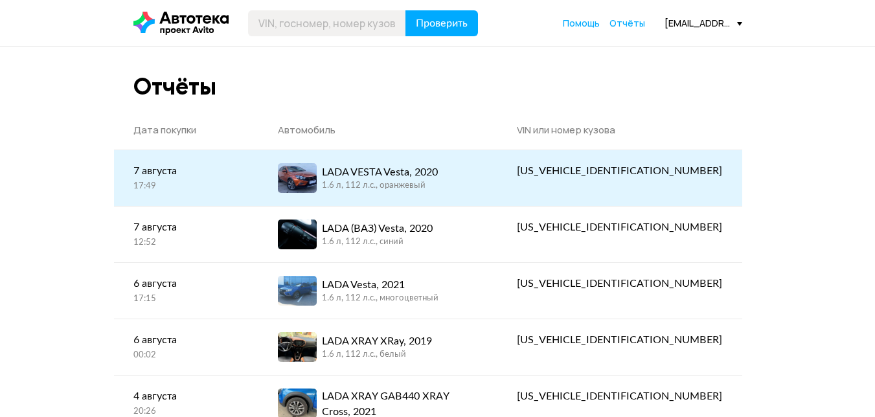
click at [392, 176] on div "LADA VESTA Vesta, 2020" at bounding box center [380, 172] width 116 height 16
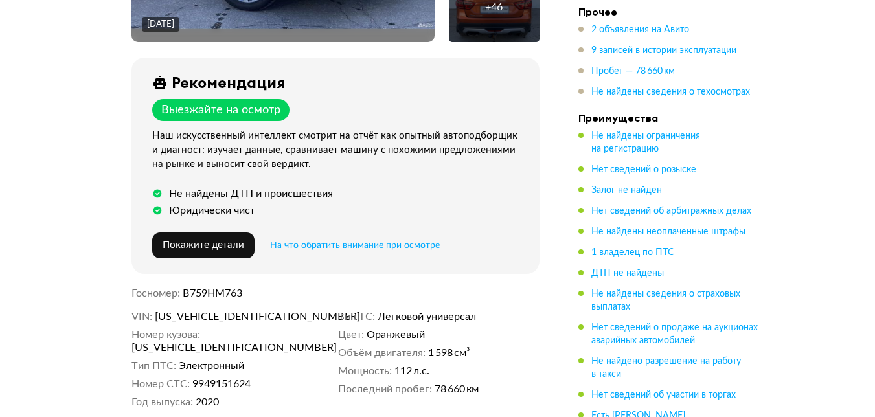
scroll to position [432, 0]
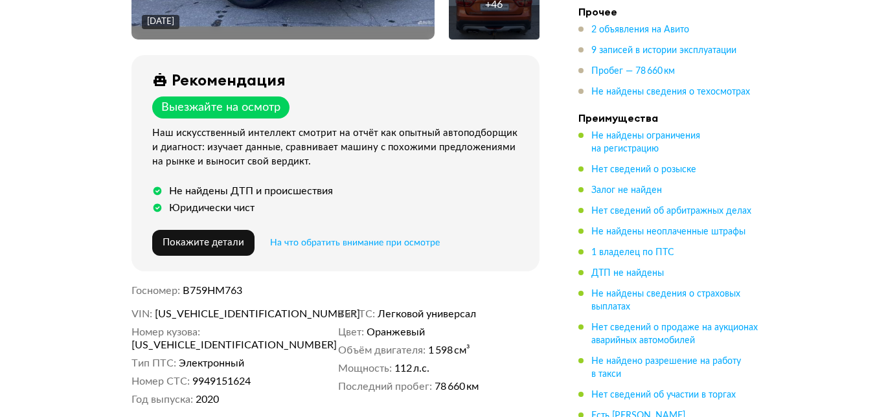
click at [204, 286] on span "В759НМ763" at bounding box center [213, 291] width 60 height 10
copy span "В759НМ763"
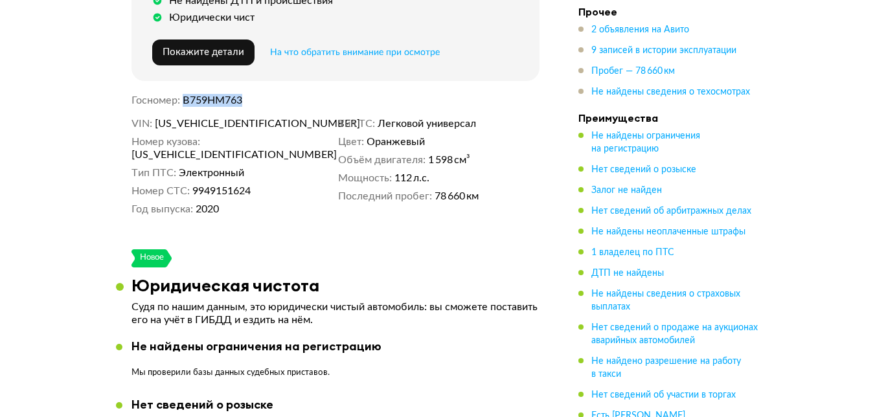
scroll to position [648, 0]
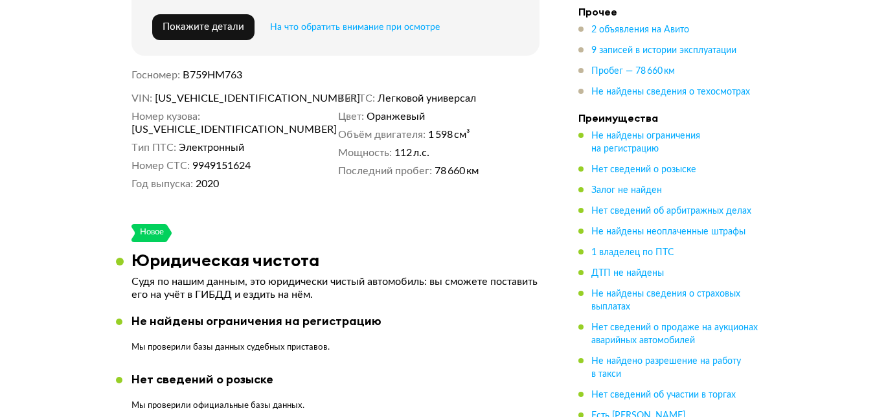
click at [241, 224] on div "Новое" at bounding box center [335, 233] width 408 height 18
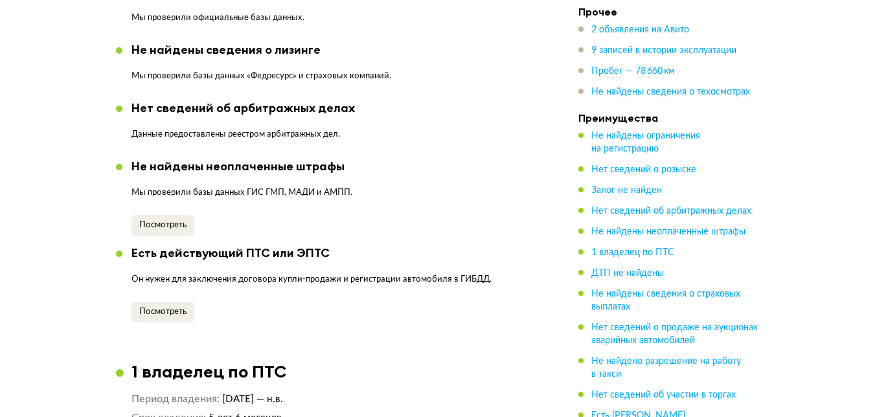
scroll to position [1295, 0]
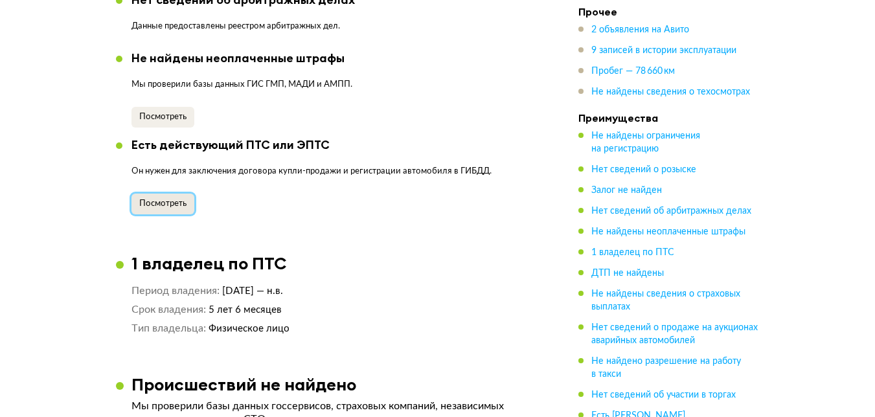
click at [160, 199] on span "Посмотреть" at bounding box center [162, 203] width 47 height 8
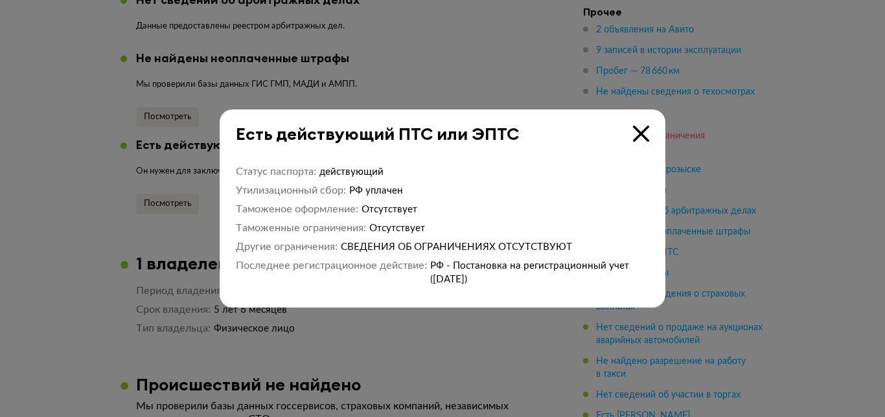
click at [636, 136] on icon at bounding box center [641, 134] width 16 height 16
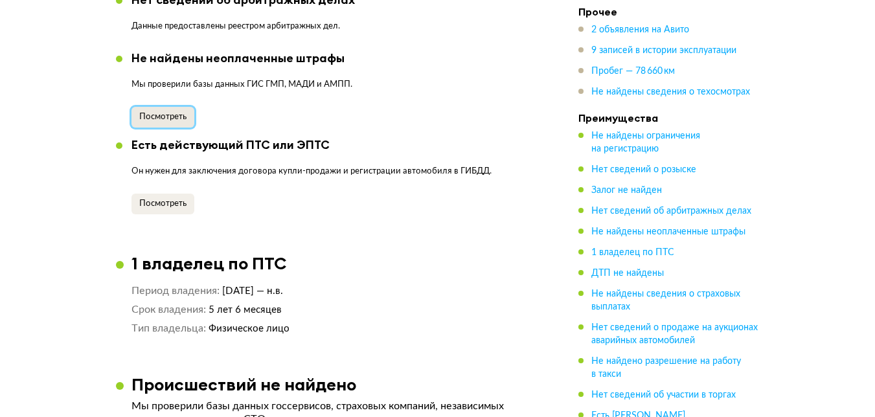
click at [162, 113] on span "Посмотреть" at bounding box center [162, 117] width 47 height 8
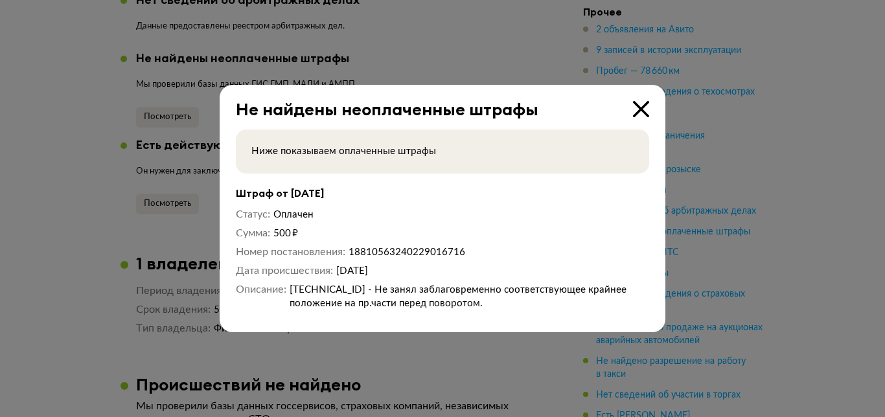
click at [639, 106] on icon at bounding box center [641, 109] width 16 height 16
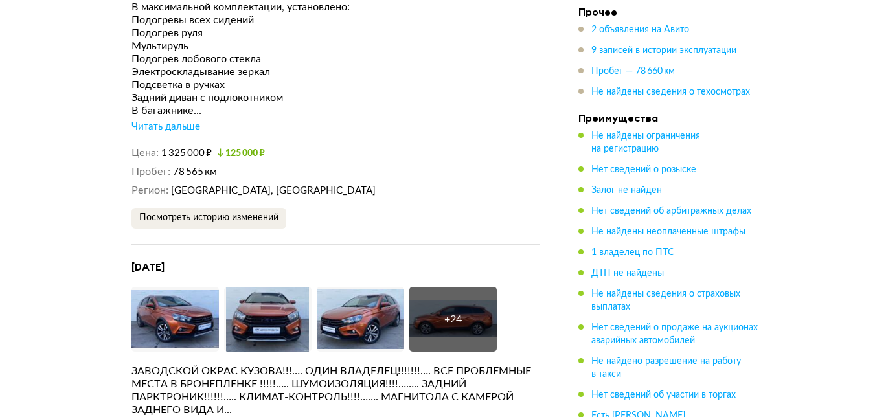
scroll to position [2375, 0]
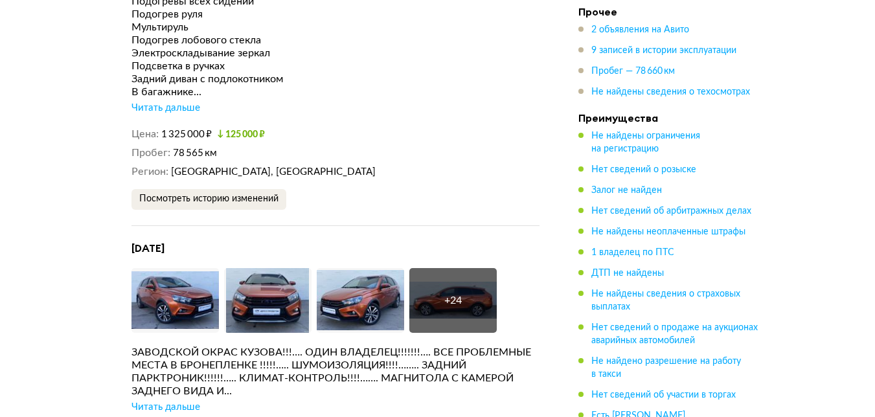
click at [186, 102] on div "Читать дальше" at bounding box center [165, 108] width 69 height 13
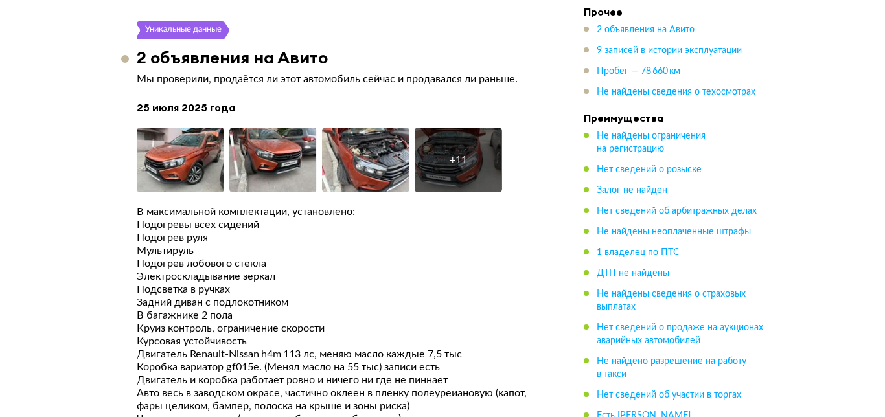
scroll to position [2158, 0]
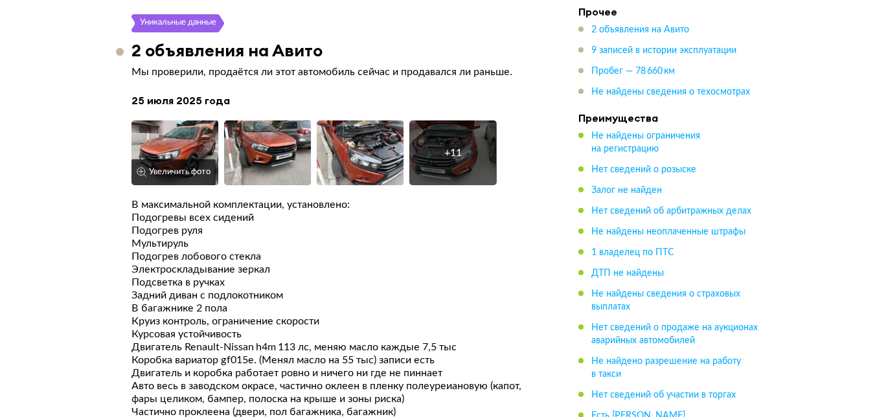
click at [182, 126] on img at bounding box center [174, 152] width 87 height 65
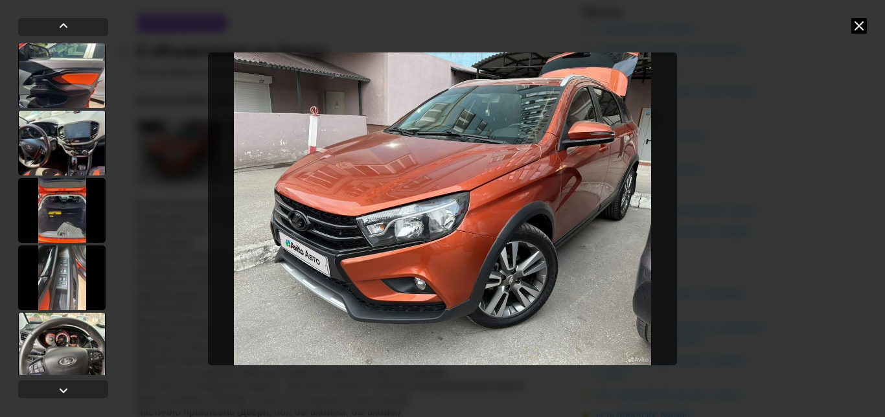
scroll to position [539, 0]
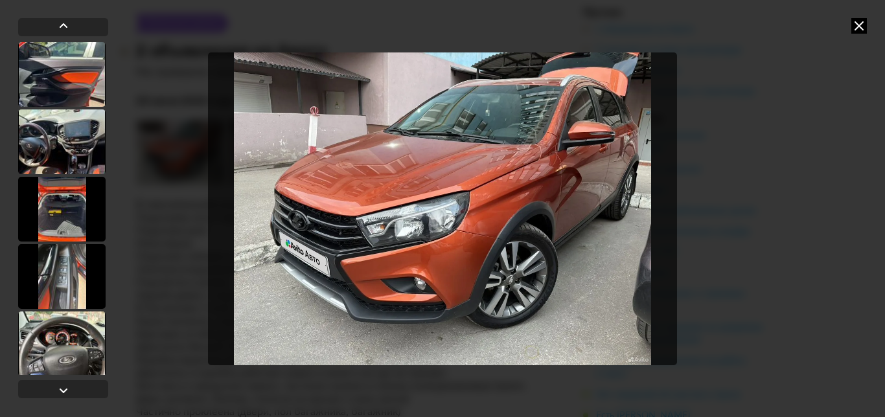
click at [67, 213] on div at bounding box center [61, 209] width 87 height 65
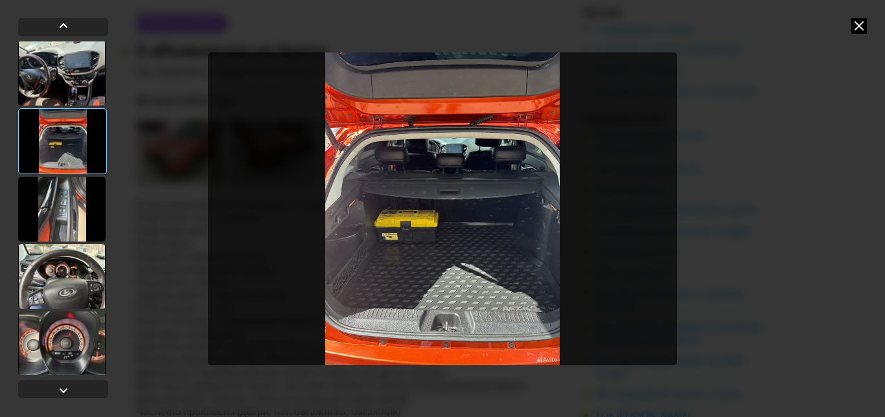
scroll to position [611, 0]
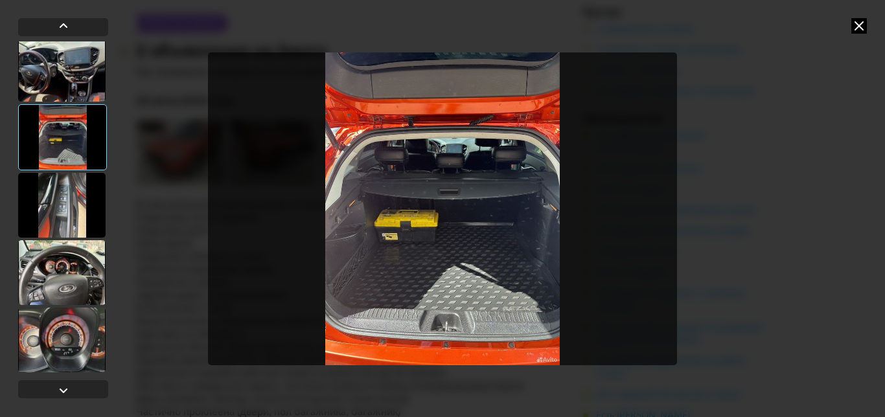
click at [65, 208] on div at bounding box center [61, 205] width 87 height 65
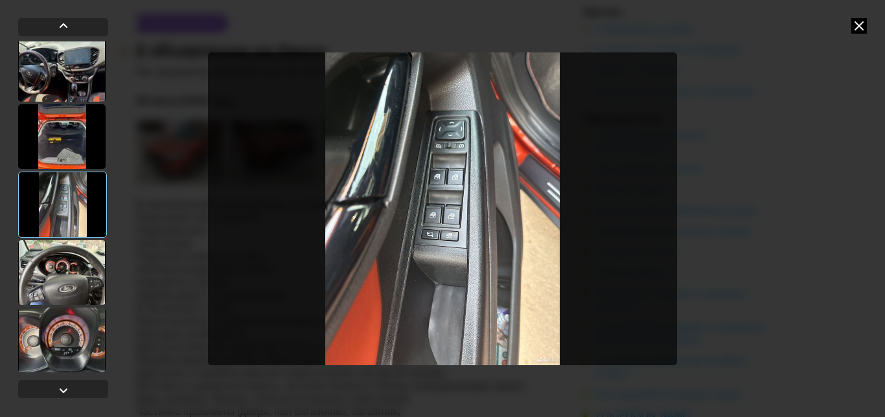
click at [67, 139] on div at bounding box center [61, 136] width 87 height 65
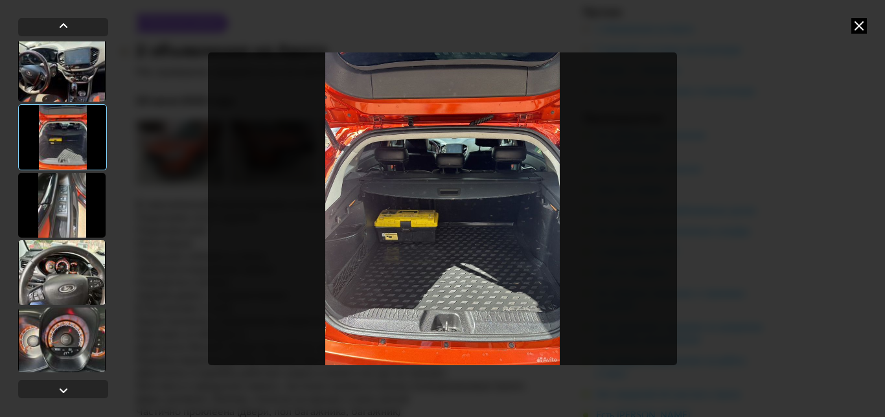
scroll to position [395, 0]
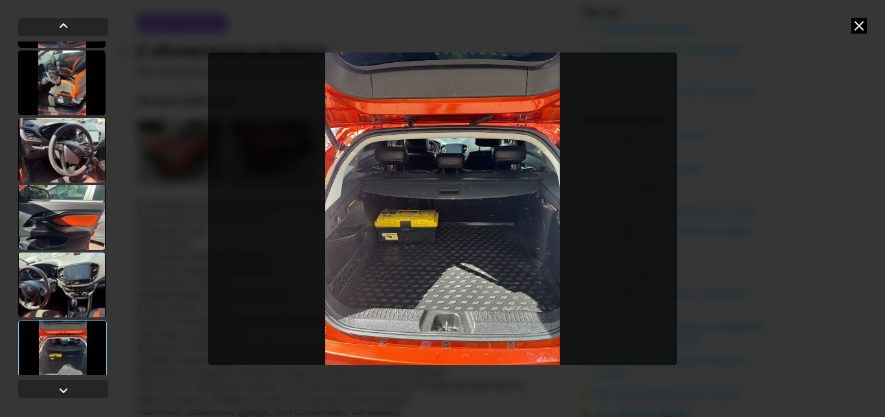
click at [71, 85] on div at bounding box center [61, 83] width 87 height 65
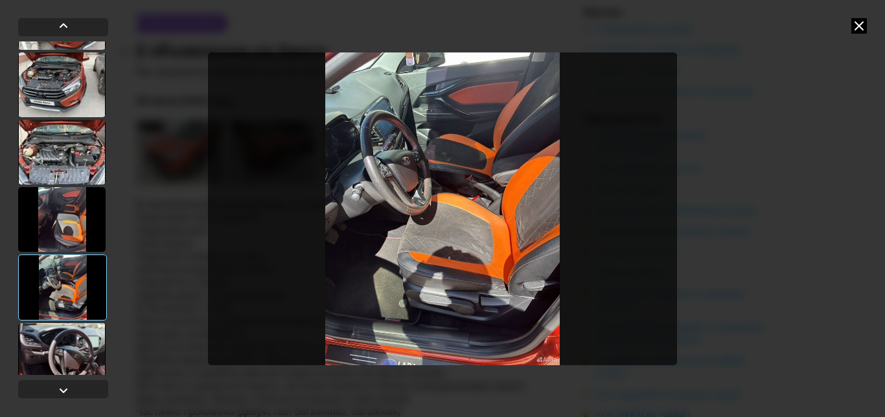
scroll to position [179, 0]
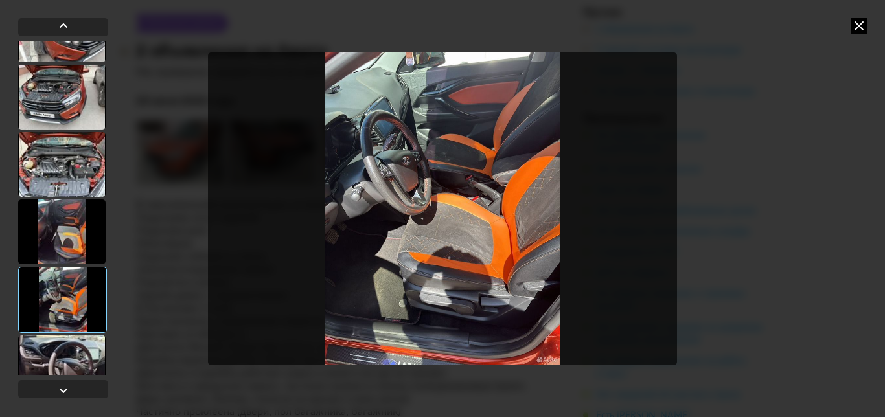
click at [66, 166] on div at bounding box center [61, 164] width 87 height 65
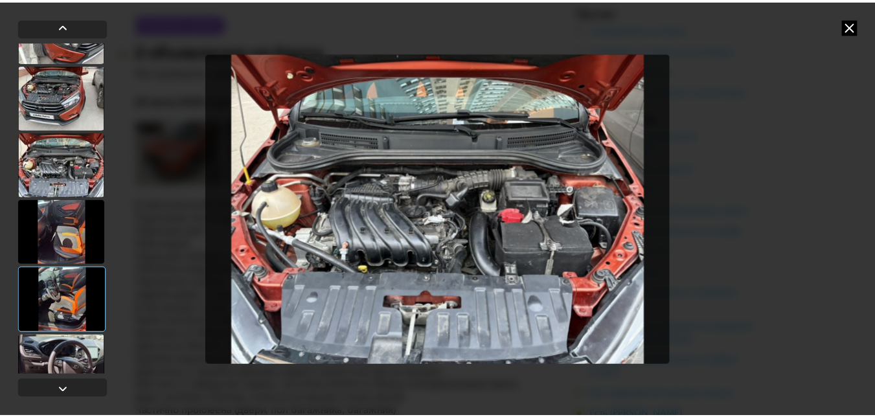
scroll to position [0, 0]
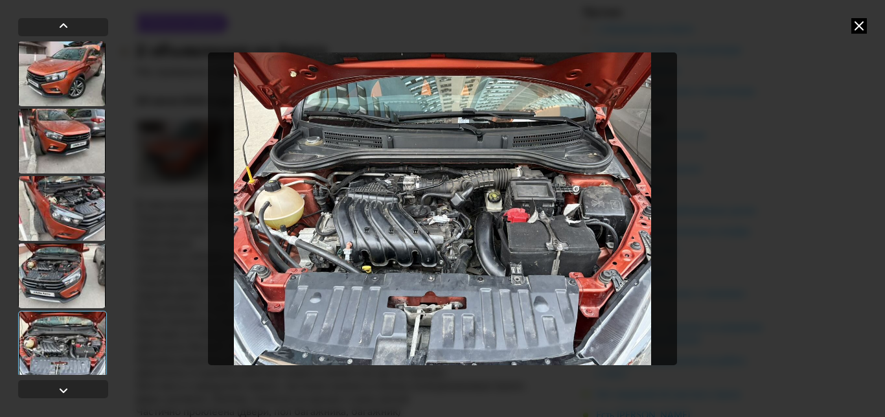
click at [859, 25] on icon at bounding box center [859, 26] width 16 height 16
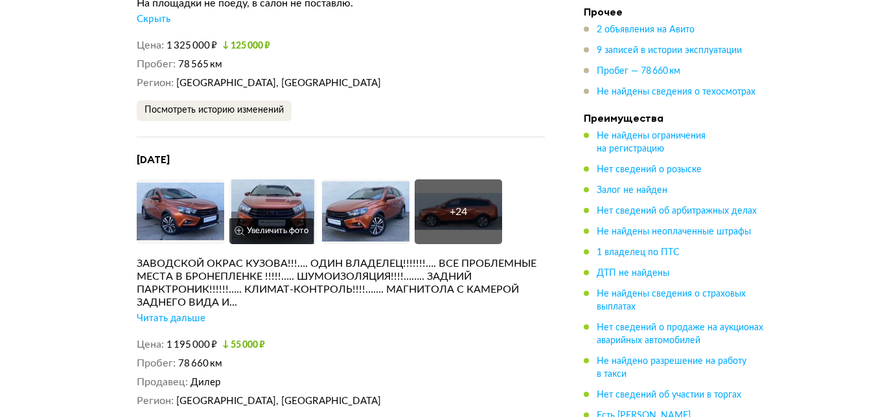
scroll to position [2806, 0]
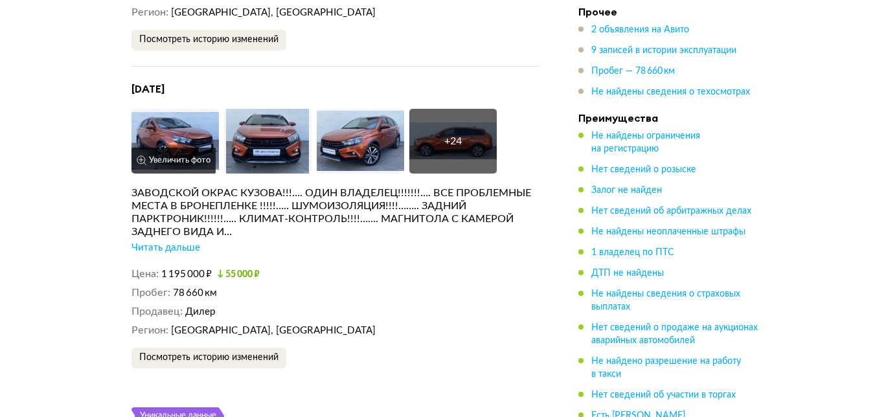
click at [179, 112] on img at bounding box center [174, 141] width 87 height 65
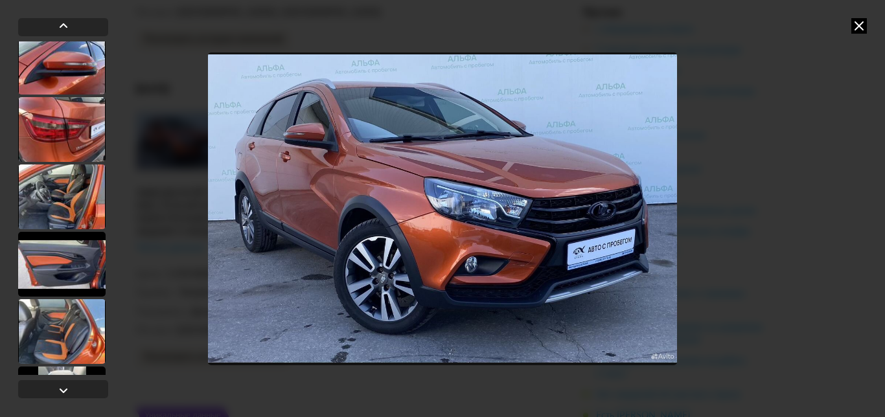
scroll to position [971, 0]
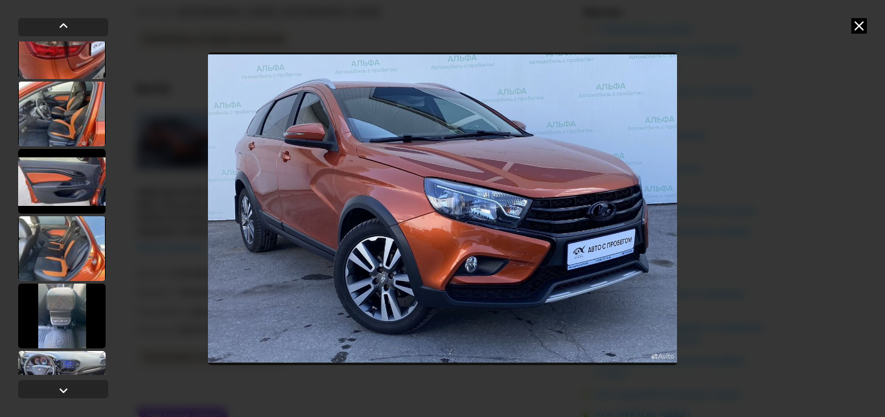
click at [64, 246] on div at bounding box center [61, 248] width 87 height 65
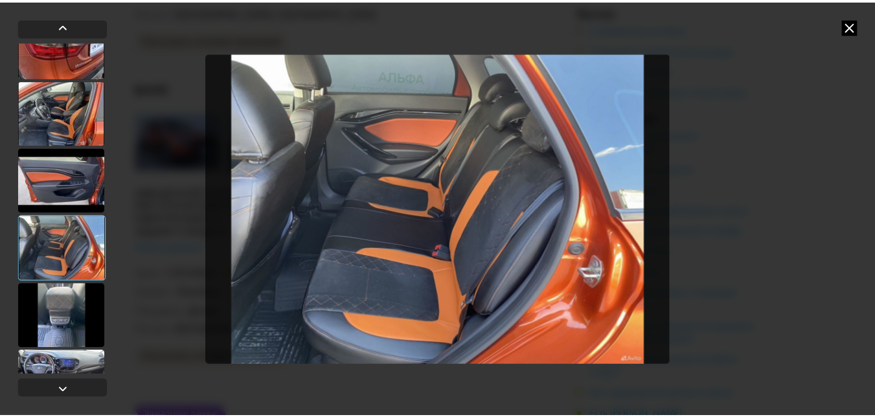
scroll to position [970, 0]
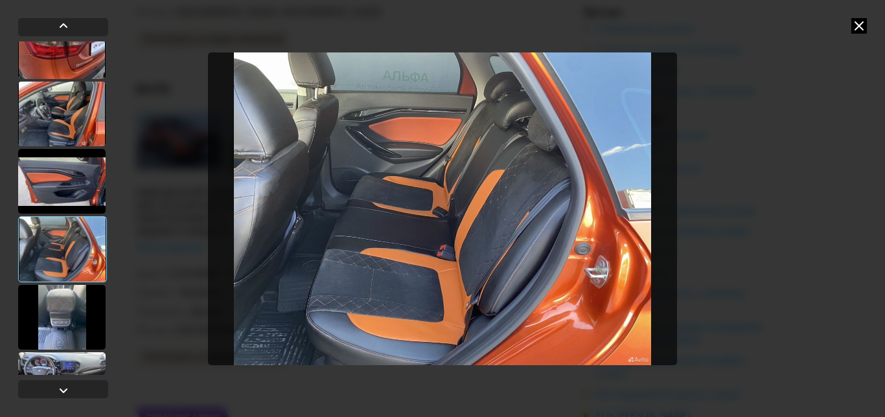
click at [486, 188] on img "Go to Slide 18" at bounding box center [442, 208] width 469 height 313
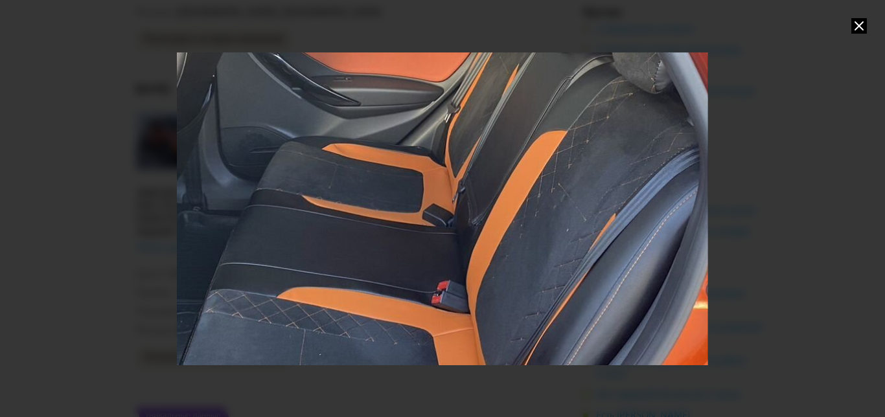
click at [478, 224] on div "Go to Slide 18" at bounding box center [441, 209] width 1061 height 626
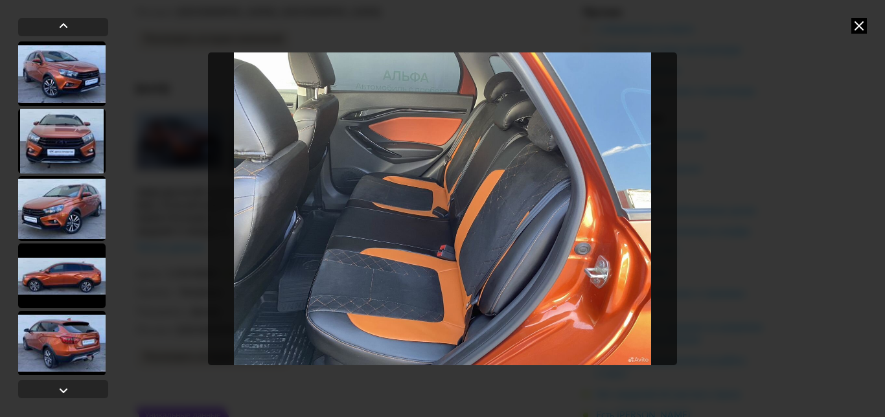
click at [863, 26] on icon at bounding box center [859, 26] width 16 height 16
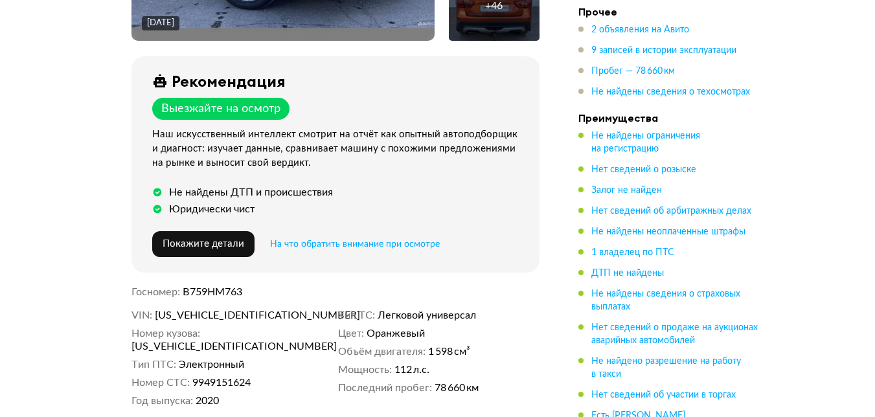
scroll to position [432, 0]
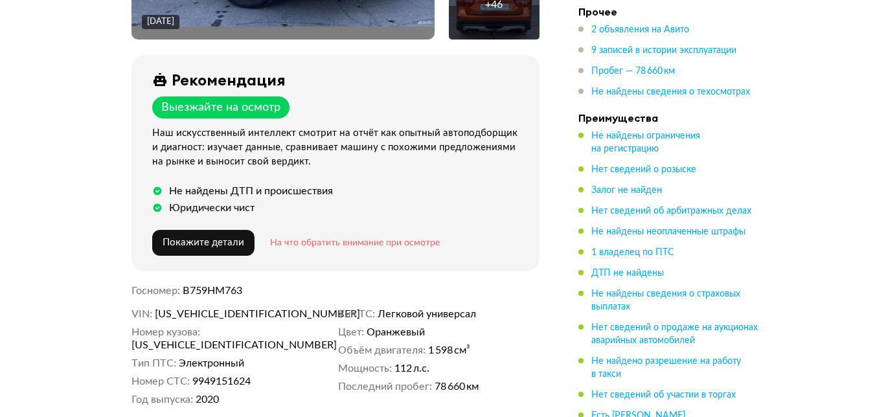
click at [374, 240] on span "На что обратить внимание при осмотре" at bounding box center [355, 242] width 170 height 9
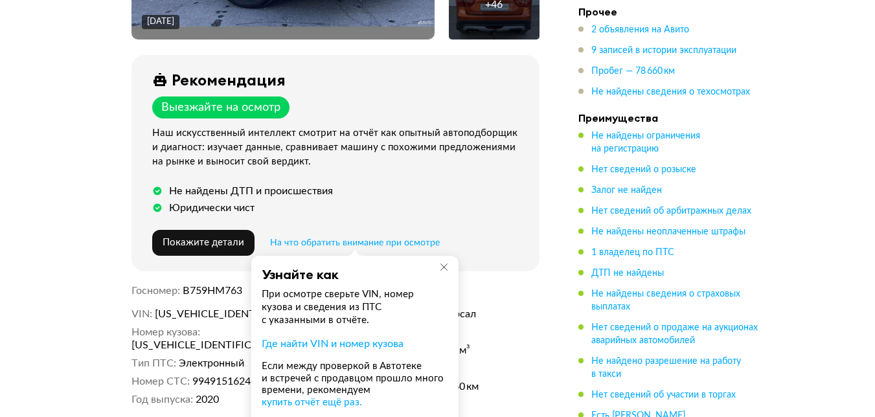
click at [490, 223] on div "Рекомендация Выезжайте на осмотр Наш искусственный интеллект смотрит на отчёт к…" at bounding box center [335, 163] width 408 height 216
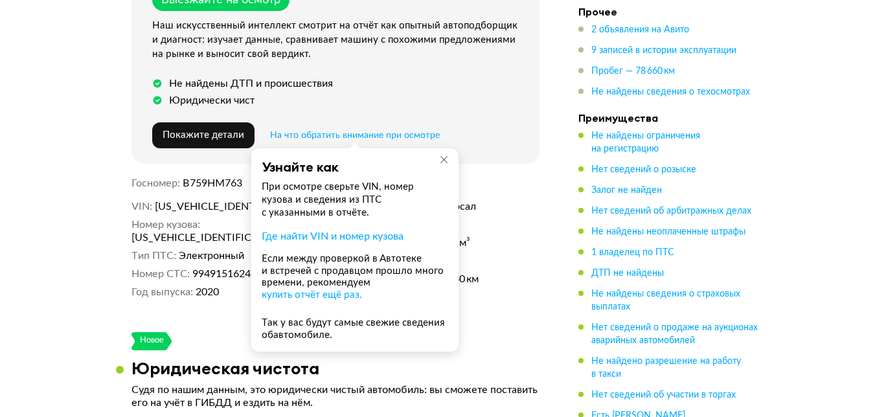
click at [441, 155] on icon at bounding box center [444, 160] width 10 height 10
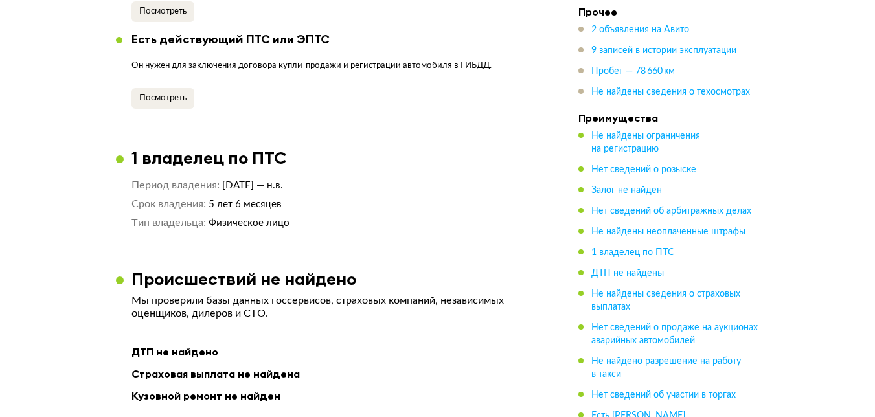
scroll to position [1403, 0]
